Goal: Navigation & Orientation: Find specific page/section

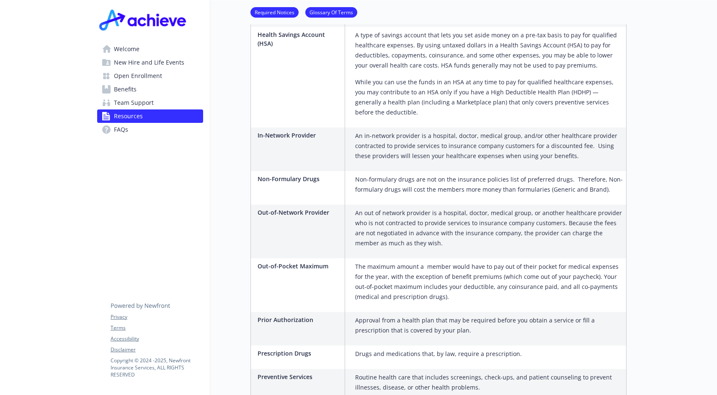
scroll to position [1200, 0]
